Goal: Task Accomplishment & Management: Manage account settings

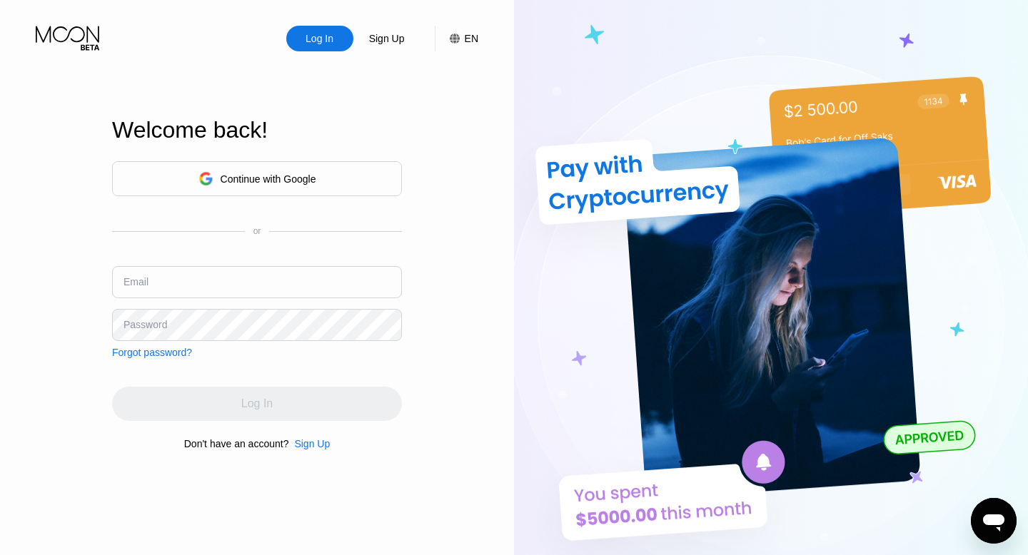
click at [288, 182] on div "Continue with Google" at bounding box center [269, 178] width 96 height 11
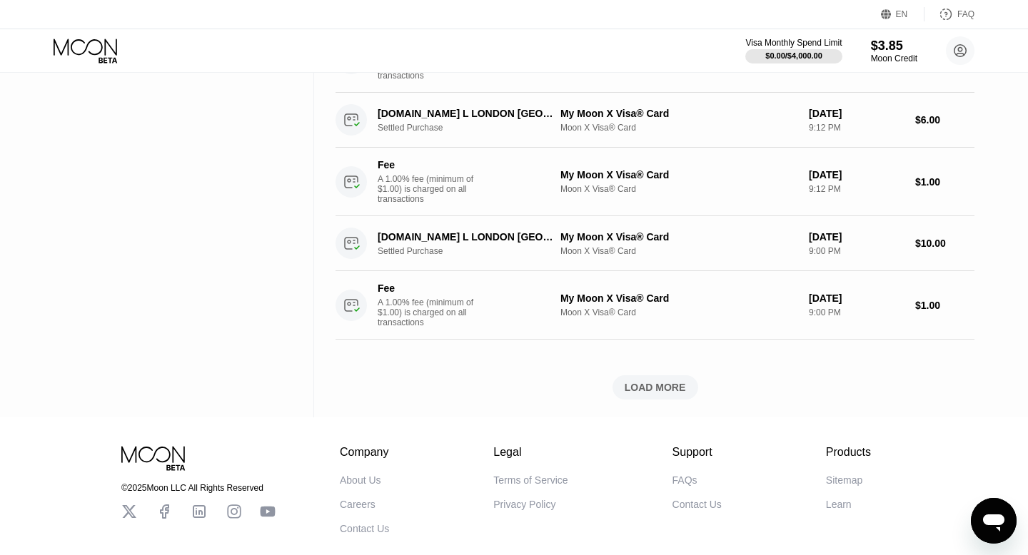
scroll to position [819, 0]
click at [687, 393] on div "LOAD MORE" at bounding box center [655, 389] width 86 height 24
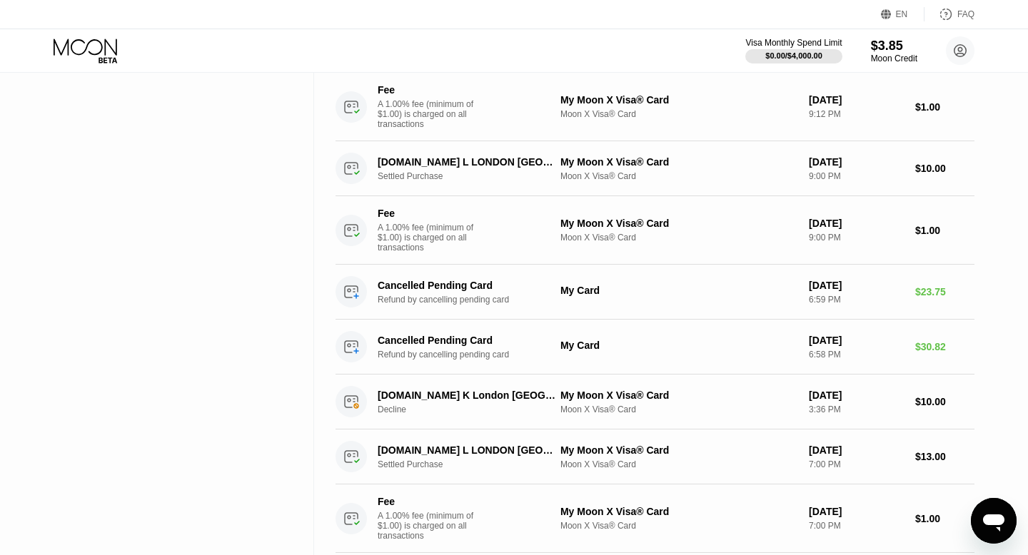
click at [992, 512] on icon "Open messaging window" at bounding box center [994, 521] width 26 height 26
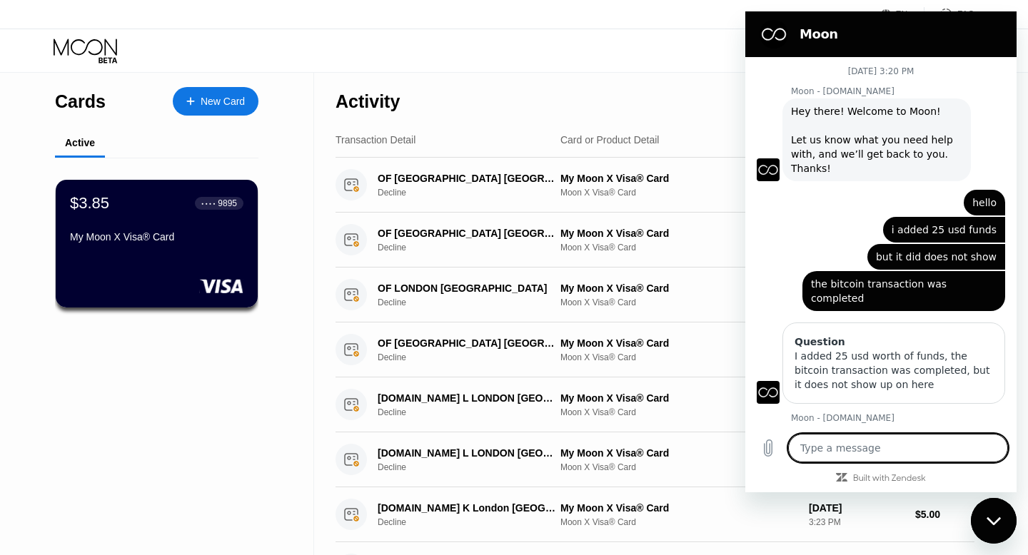
scroll to position [186, 0]
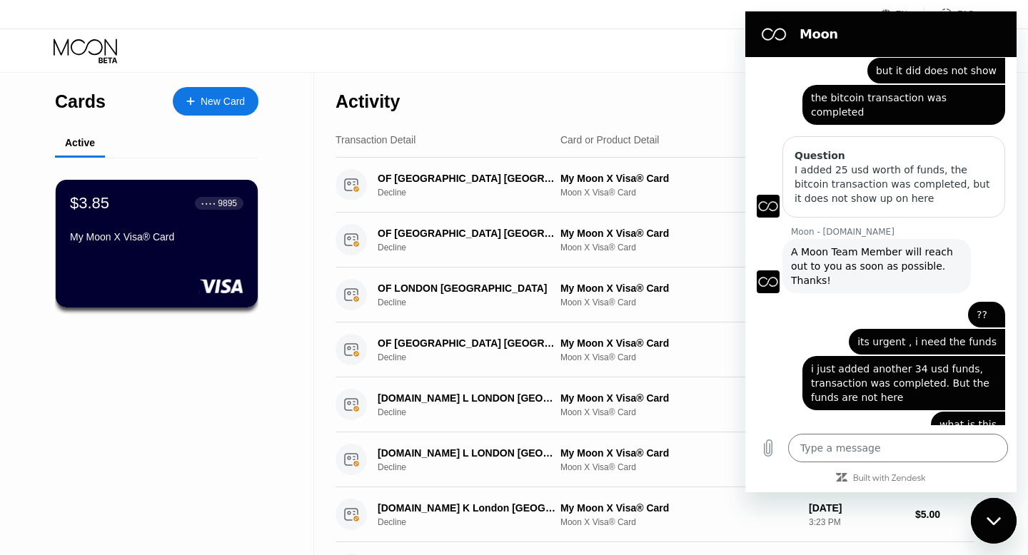
click at [582, 90] on div "Activity Export" at bounding box center [654, 98] width 639 height 50
click at [986, 526] on div "Close messaging window" at bounding box center [993, 521] width 43 height 43
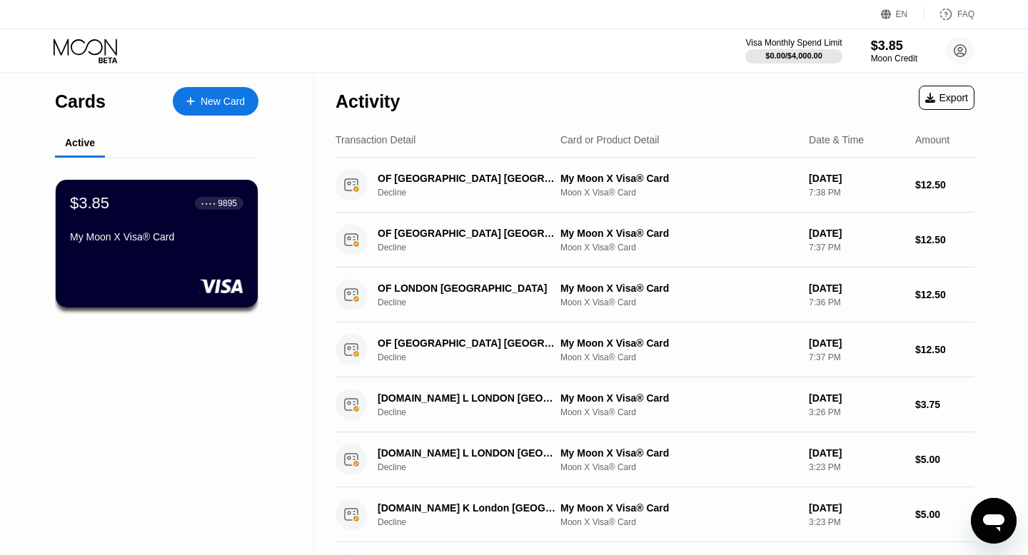
type textarea "x"
